Goal: Check status: Check status

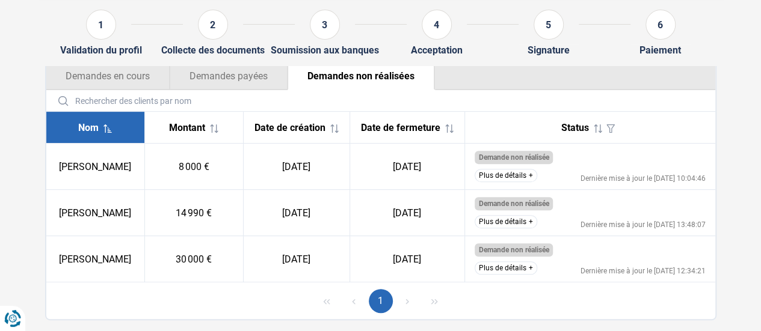
scroll to position [174, 0]
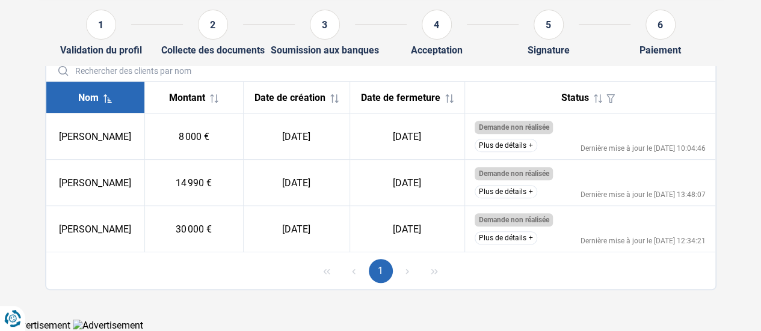
click at [524, 194] on button "Plus de détails" at bounding box center [505, 191] width 63 height 13
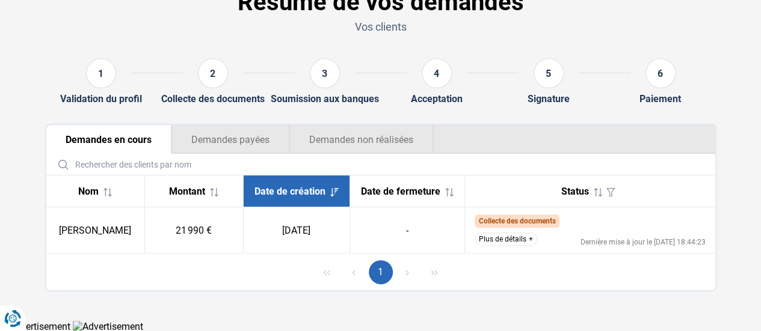
scroll to position [75, 0]
click at [343, 129] on button "Demandes non réalisées" at bounding box center [361, 138] width 144 height 29
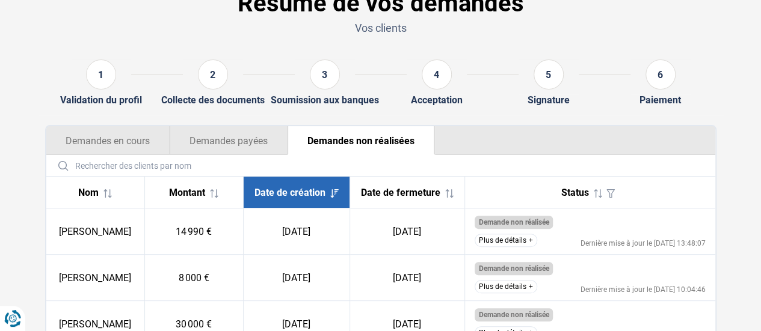
scroll to position [54, 0]
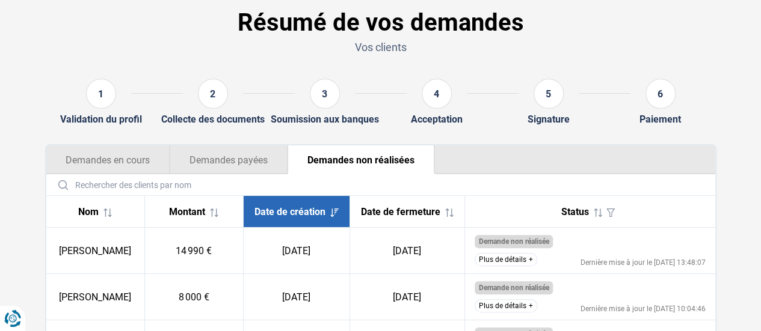
click at [316, 99] on div "3" at bounding box center [325, 94] width 30 height 30
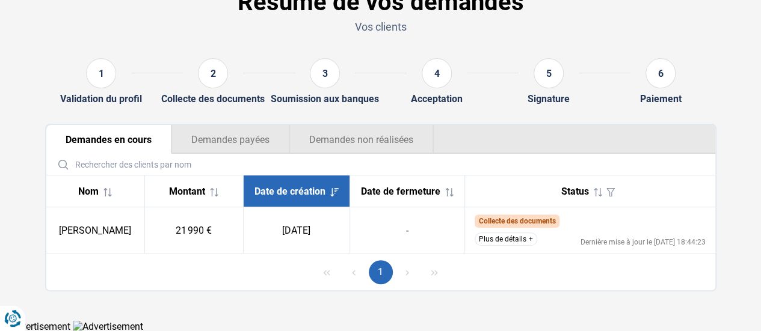
scroll to position [75, 0]
click at [357, 142] on button "Demandes non réalisées" at bounding box center [361, 138] width 144 height 29
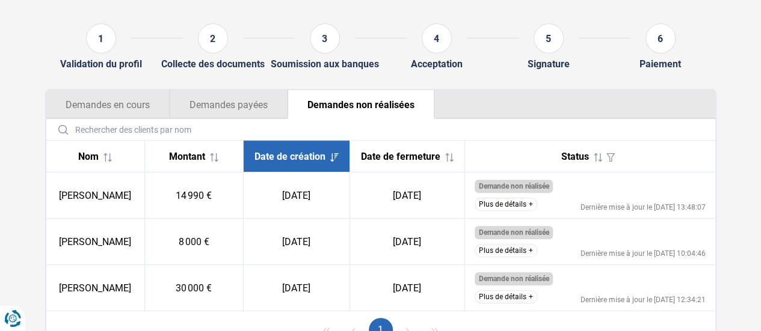
scroll to position [54, 0]
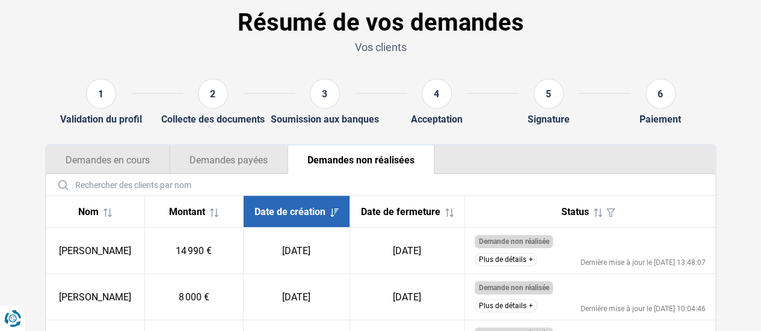
click at [109, 155] on button "Demandes en cours" at bounding box center [107, 159] width 123 height 29
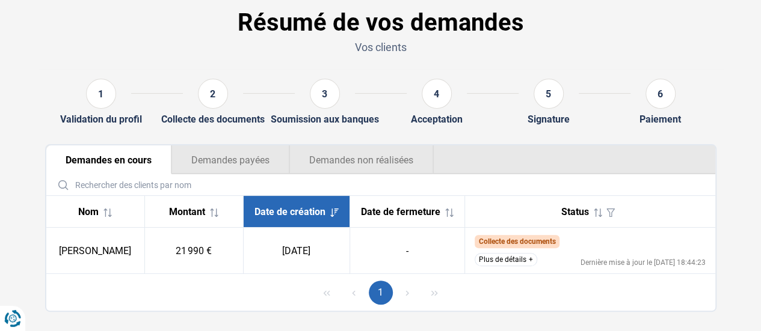
scroll to position [75, 0]
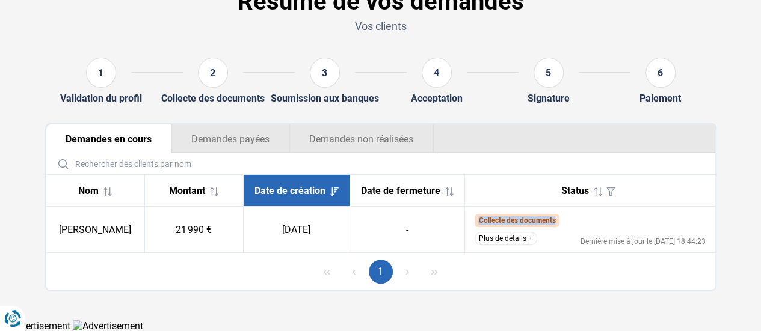
drag, startPoint x: 474, startPoint y: 219, endPoint x: 556, endPoint y: 225, distance: 82.0
click at [556, 225] on span "Collecte des documents" at bounding box center [516, 220] width 85 height 13
click at [521, 236] on button "Plus de détails" at bounding box center [505, 238] width 63 height 13
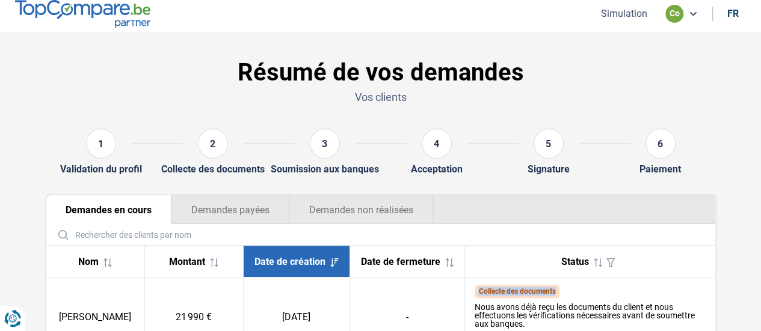
scroll to position [0, 0]
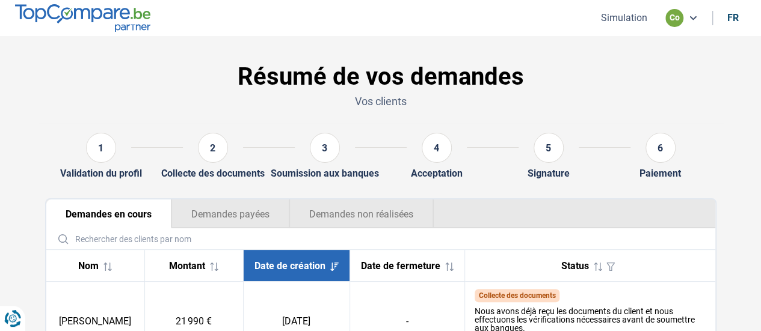
drag, startPoint x: 350, startPoint y: 200, endPoint x: 28, endPoint y: 166, distance: 323.5
click at [17, 178] on section "Résumé de vos demandes Vos clients 1 Validation du profil 2 Collecte des docume…" at bounding box center [380, 231] width 761 height 391
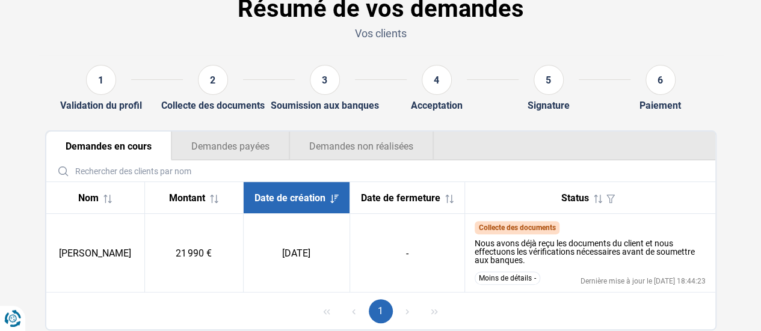
scroll to position [108, 0]
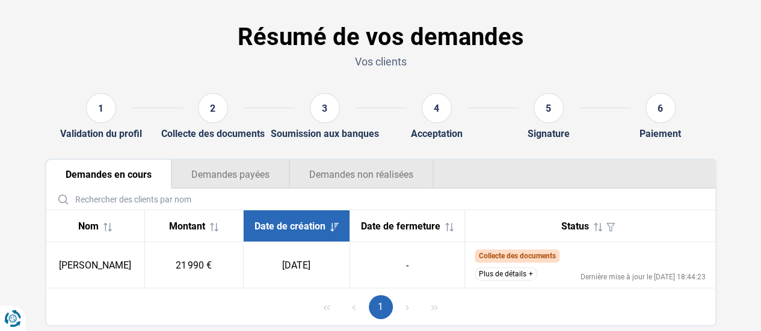
scroll to position [75, 0]
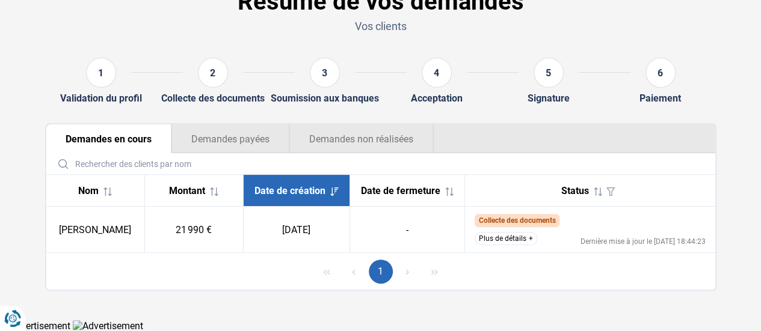
click at [491, 242] on button "Plus de détails" at bounding box center [505, 238] width 63 height 13
